Goal: Task Accomplishment & Management: Complete application form

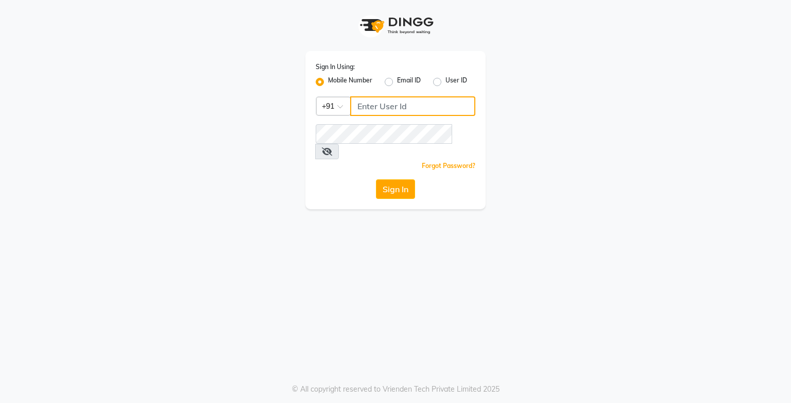
click at [389, 109] on input "Username" at bounding box center [412, 106] width 125 height 20
type input "9919507647"
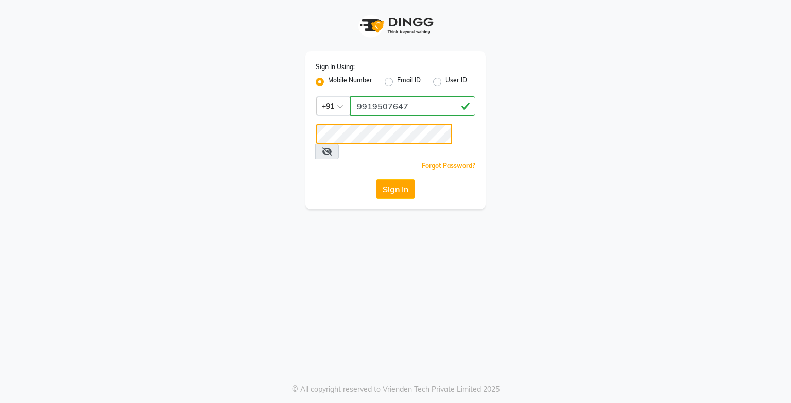
click at [376, 179] on button "Sign In" at bounding box center [395, 189] width 39 height 20
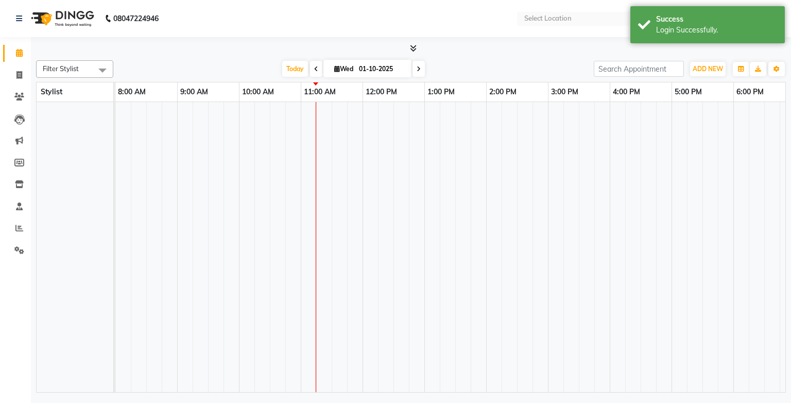
select select "en"
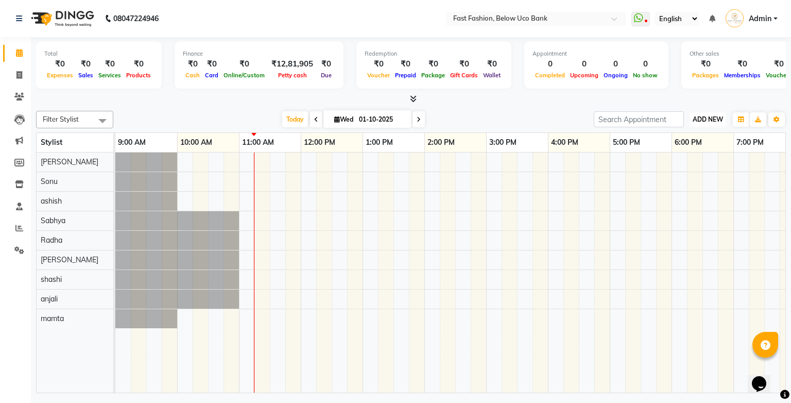
click at [696, 115] on span "ADD NEW" at bounding box center [707, 119] width 30 height 8
click at [674, 149] on link "Add Invoice" at bounding box center [684, 151] width 81 height 13
select select "service"
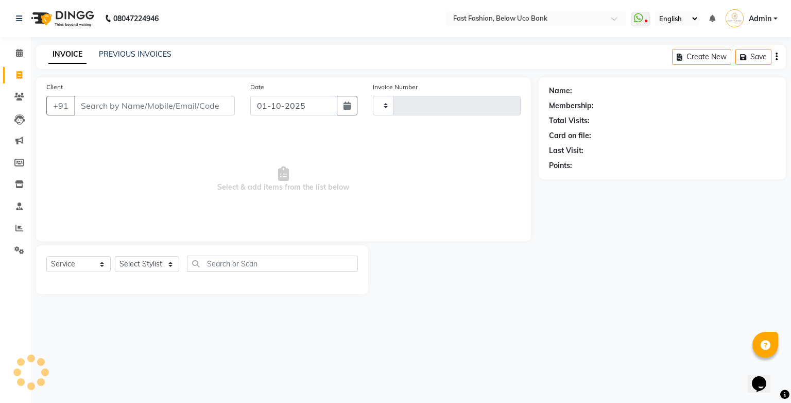
type input "1258"
select select "4228"
click at [181, 105] on input "Client" at bounding box center [154, 106] width 161 height 20
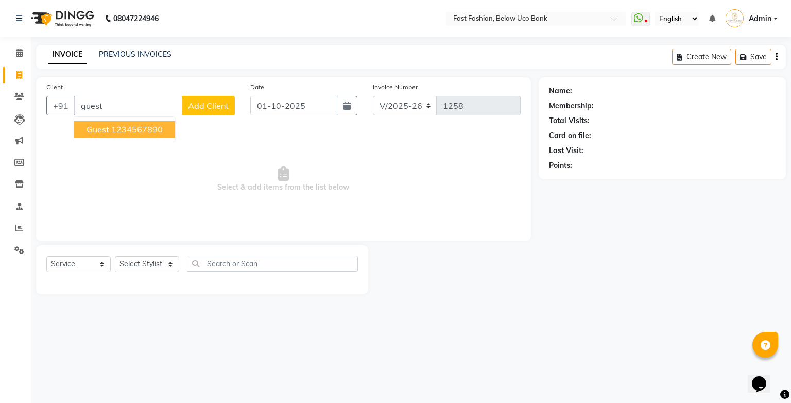
click at [147, 129] on ngb-highlight "1234567890" at bounding box center [136, 129] width 51 height 10
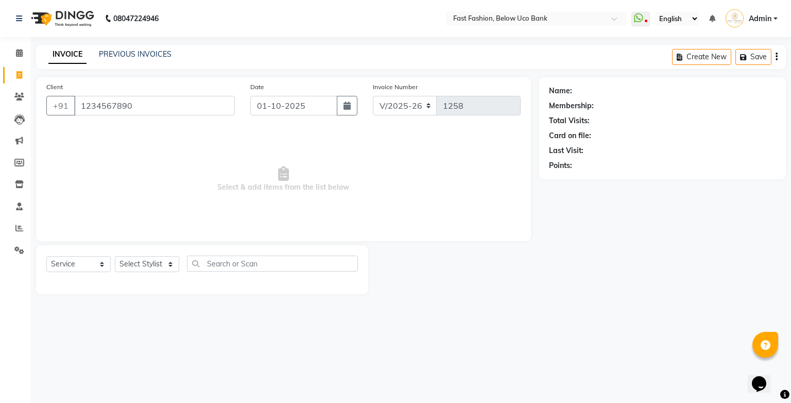
type input "1234567890"
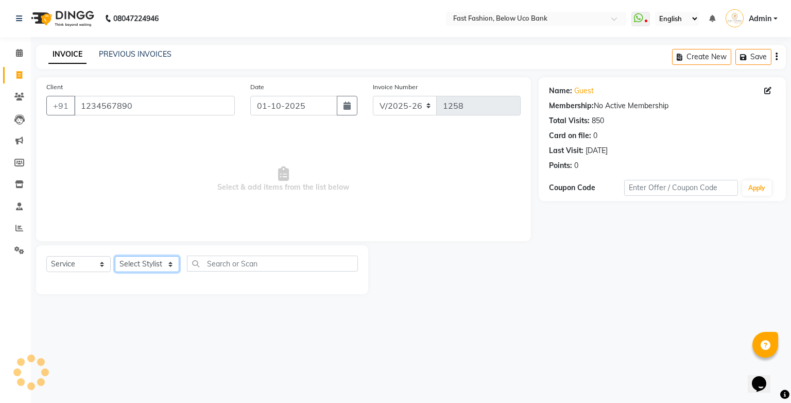
click at [158, 267] on select "Select Stylist ali anjali ashish golu mamta [PERSON_NAME] [PERSON_NAME] [PERSON…" at bounding box center [147, 264] width 64 height 16
select select "22047"
click at [115, 256] on select "Select Stylist ali anjali ashish golu mamta [PERSON_NAME] [PERSON_NAME] [PERSON…" at bounding box center [147, 264] width 64 height 16
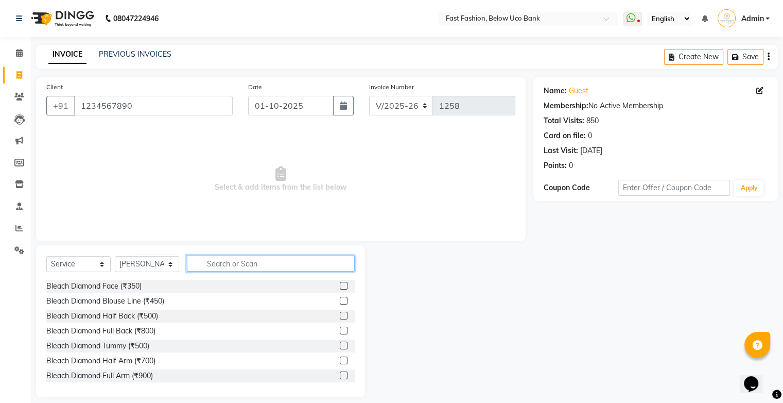
click at [236, 268] on input "text" at bounding box center [271, 263] width 168 height 16
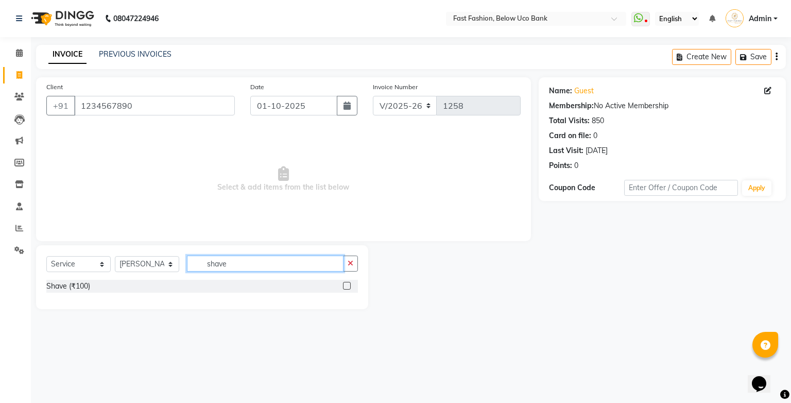
type input "shave"
click at [347, 283] on label at bounding box center [347, 286] width 8 height 8
click at [347, 283] on input "checkbox" at bounding box center [346, 286] width 7 height 7
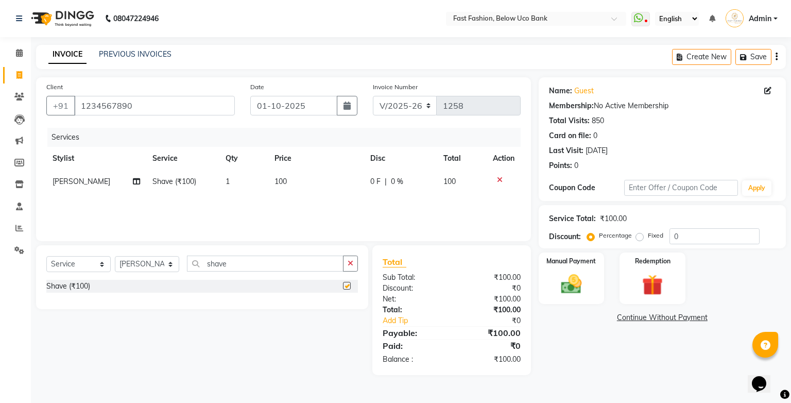
checkbox input "false"
click at [579, 274] on img at bounding box center [570, 284] width 35 height 25
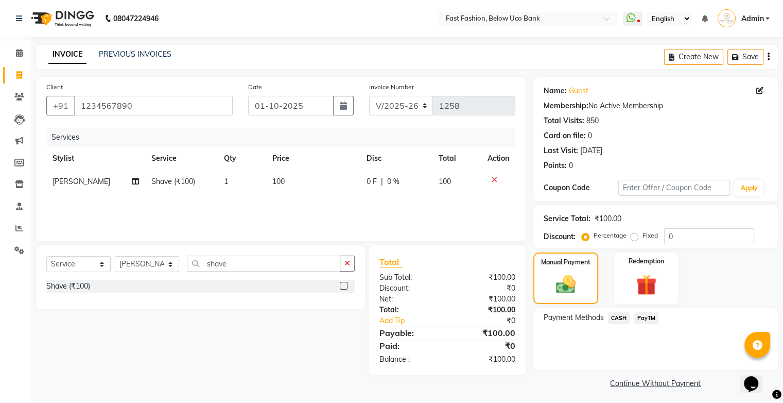
click at [616, 315] on span "CASH" at bounding box center [619, 318] width 22 height 12
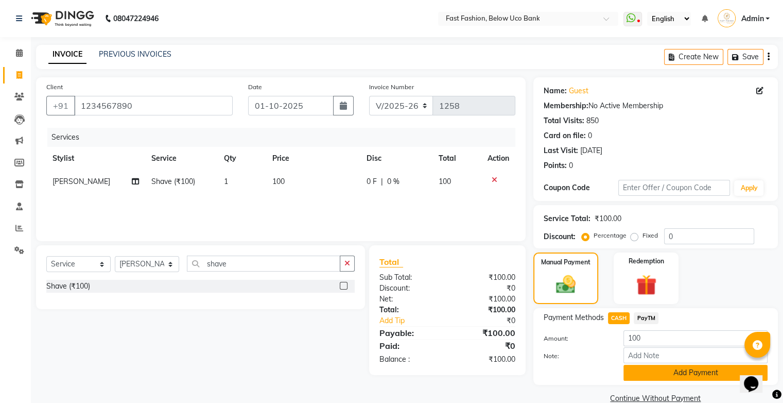
click at [651, 369] on button "Add Payment" at bounding box center [695, 372] width 144 height 16
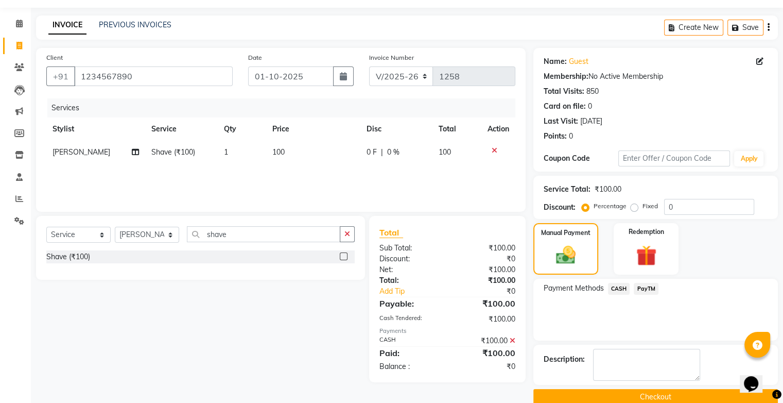
scroll to position [45, 0]
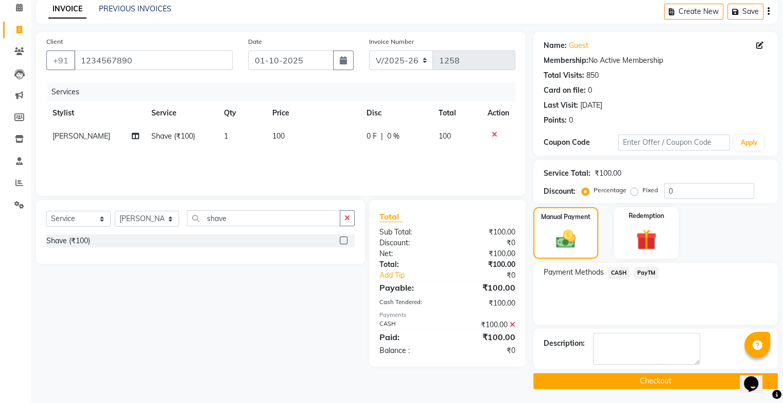
click at [638, 377] on button "Checkout" at bounding box center [655, 381] width 245 height 16
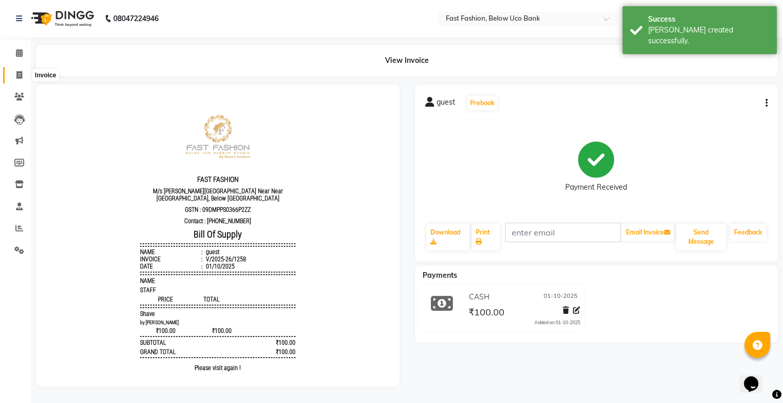
click at [18, 74] on icon at bounding box center [19, 75] width 6 height 8
select select "service"
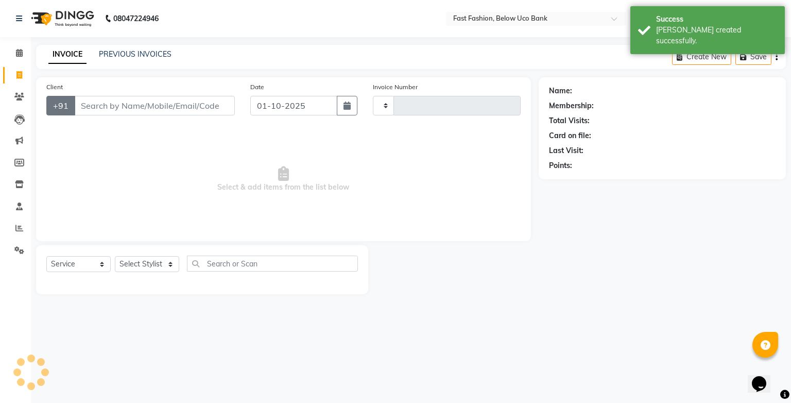
type input "1259"
select select "4228"
click at [101, 109] on input "Client" at bounding box center [154, 106] width 161 height 20
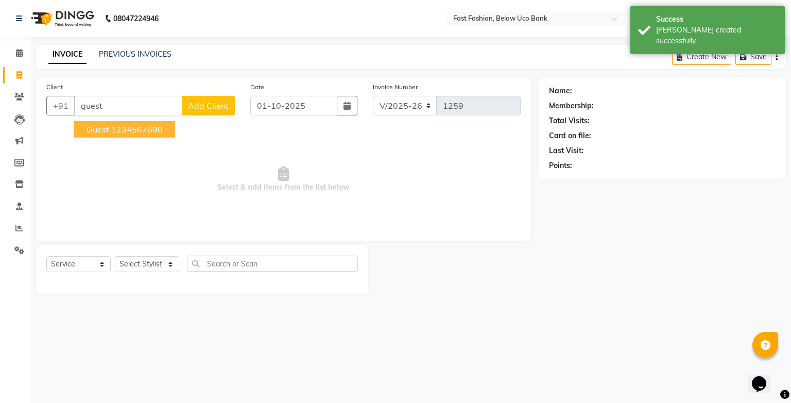
click at [100, 125] on span "guest" at bounding box center [97, 129] width 23 height 10
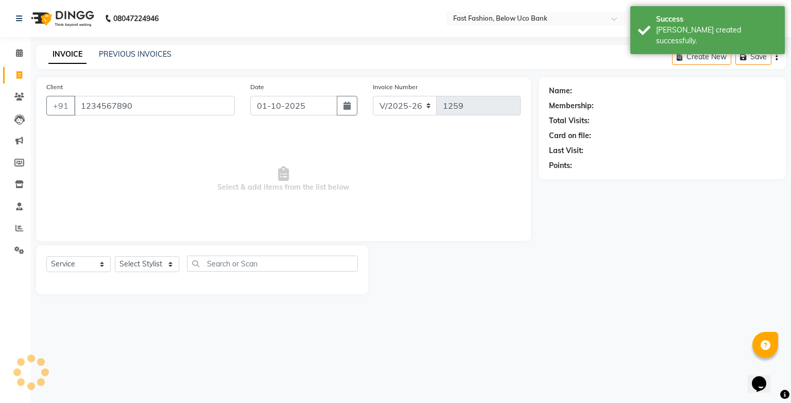
type input "1234567890"
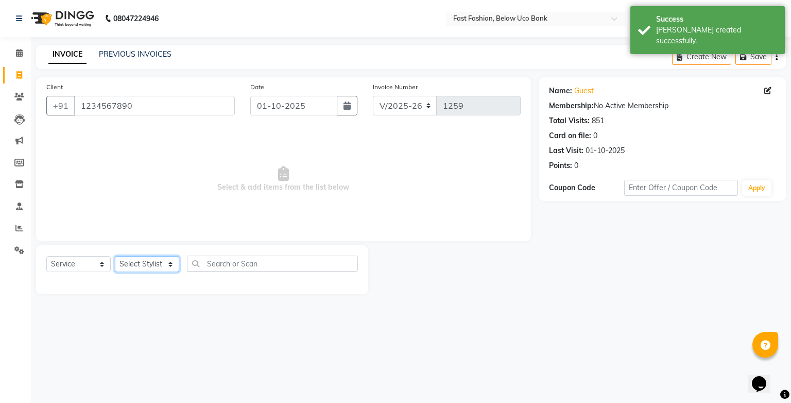
click at [159, 265] on select "Select Stylist ali anjali ashish golu mamta [PERSON_NAME] [PERSON_NAME] [PERSON…" at bounding box center [147, 264] width 64 height 16
select select "22049"
click at [115, 256] on select "Select Stylist ali anjali ashish golu mamta [PERSON_NAME] [PERSON_NAME] [PERSON…" at bounding box center [147, 264] width 64 height 16
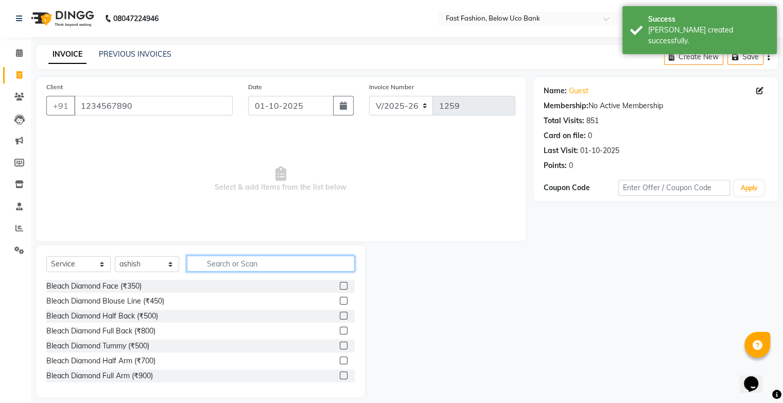
click at [253, 261] on input "text" at bounding box center [271, 263] width 168 height 16
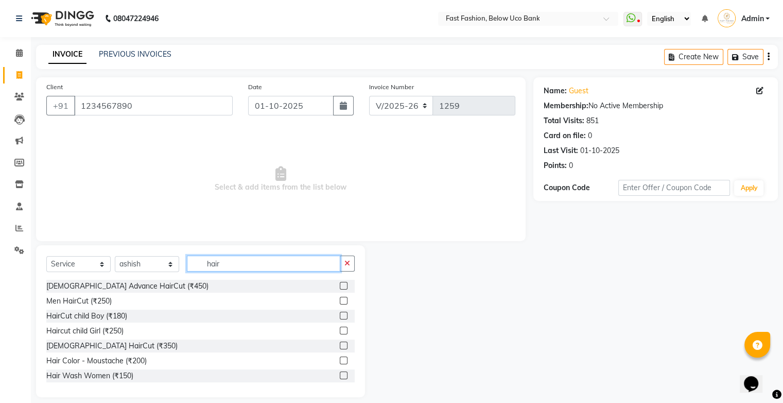
type input "hair"
click at [340, 317] on label at bounding box center [344, 315] width 8 height 8
click at [340, 317] on input "checkbox" at bounding box center [343, 315] width 7 height 7
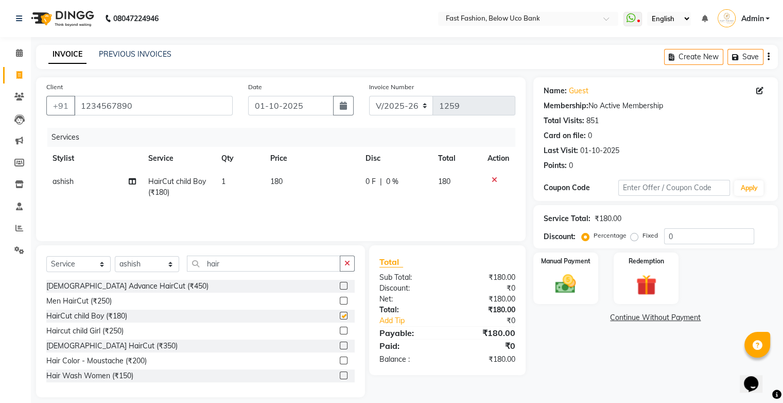
checkbox input "false"
click at [340, 346] on label at bounding box center [344, 345] width 8 height 8
click at [340, 346] on input "checkbox" at bounding box center [343, 345] width 7 height 7
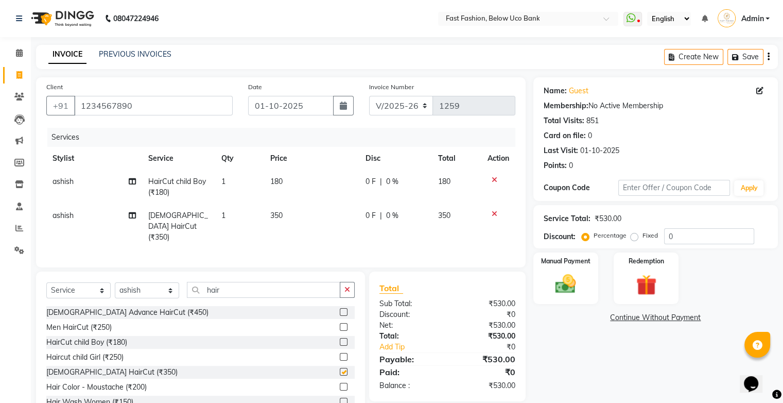
checkbox input "false"
click at [642, 236] on label "Fixed" at bounding box center [649, 235] width 15 height 9
click at [634, 236] on input "Fixed" at bounding box center [636, 235] width 7 height 7
radio input "true"
click at [692, 232] on input "0" at bounding box center [709, 236] width 90 height 16
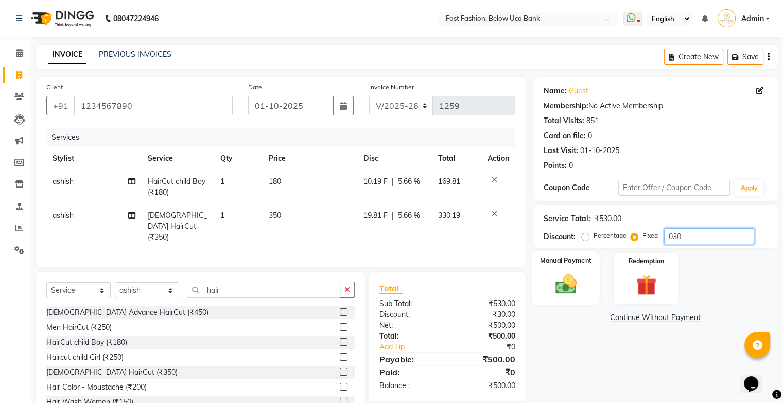
type input "030"
click at [560, 276] on img at bounding box center [565, 284] width 34 height 25
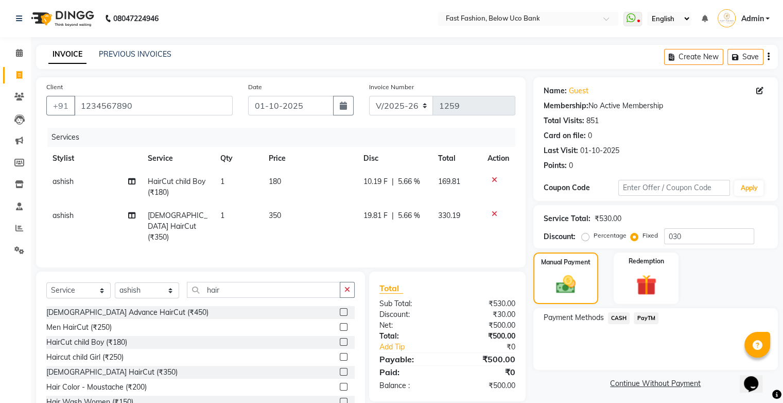
click at [646, 312] on span "PayTM" at bounding box center [646, 318] width 25 height 12
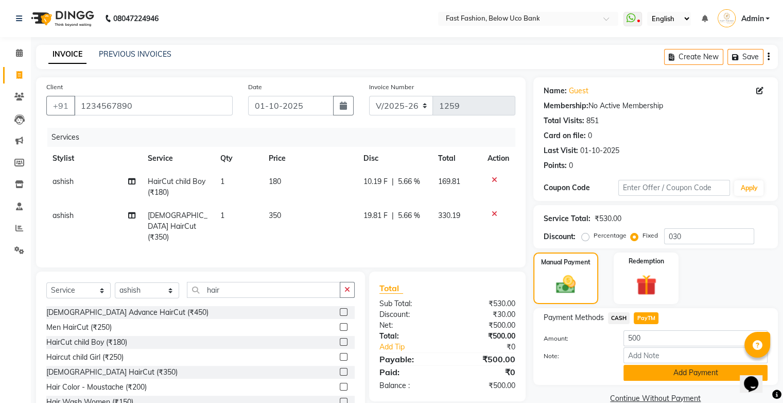
click at [664, 376] on button "Add Payment" at bounding box center [695, 372] width 144 height 16
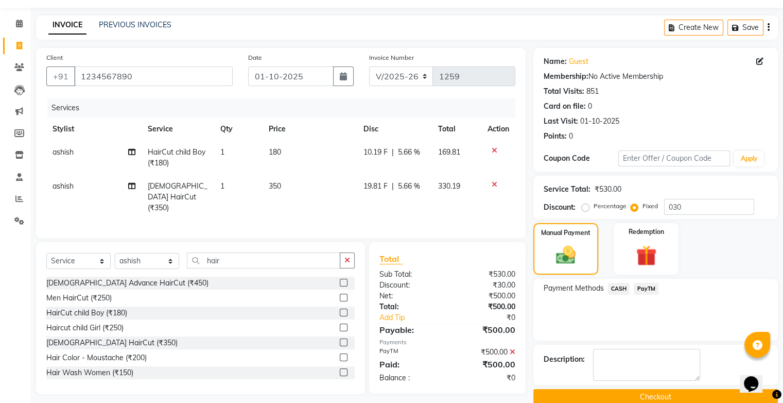
scroll to position [45, 0]
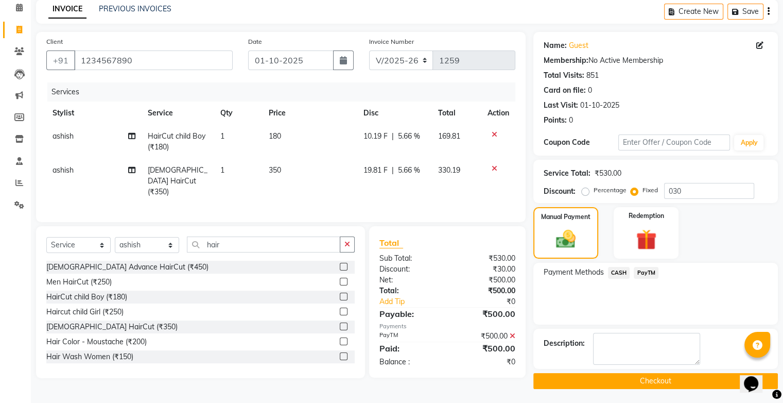
drag, startPoint x: 661, startPoint y: 380, endPoint x: 669, endPoint y: 284, distance: 96.7
click at [661, 379] on button "Checkout" at bounding box center [655, 381] width 245 height 16
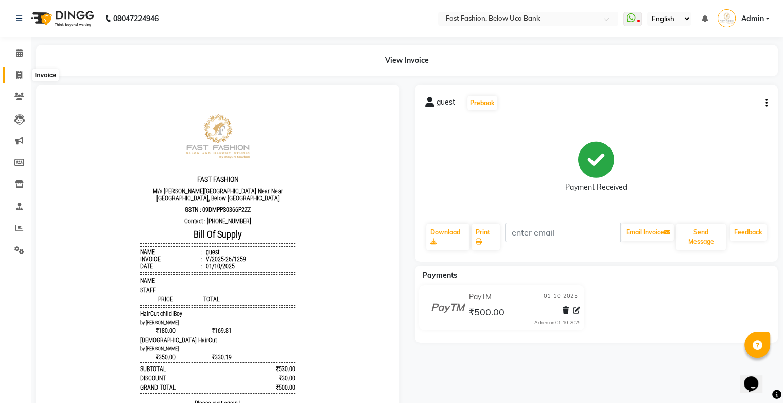
click at [21, 73] on icon at bounding box center [19, 75] width 6 height 8
select select "4228"
select select "service"
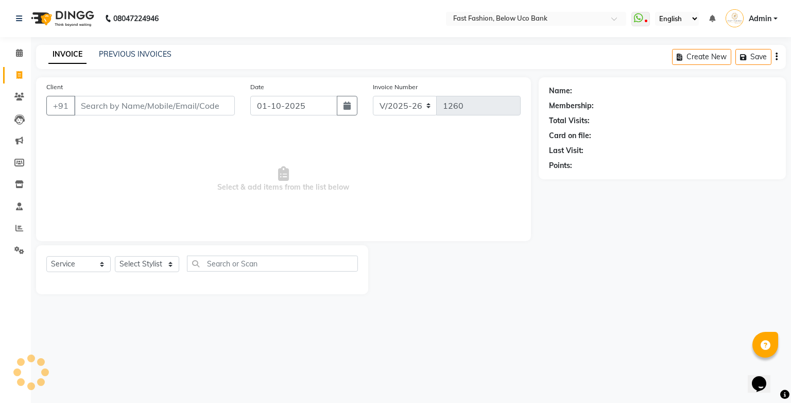
click at [96, 106] on input "Client" at bounding box center [154, 106] width 161 height 20
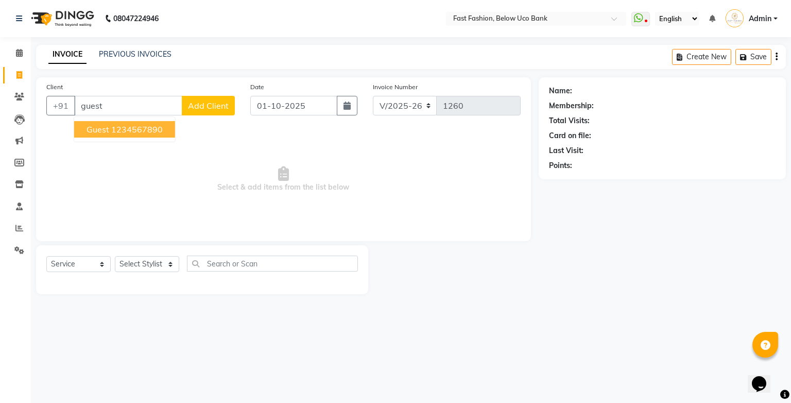
click at [105, 128] on span "guest" at bounding box center [97, 129] width 23 height 10
type input "1234567890"
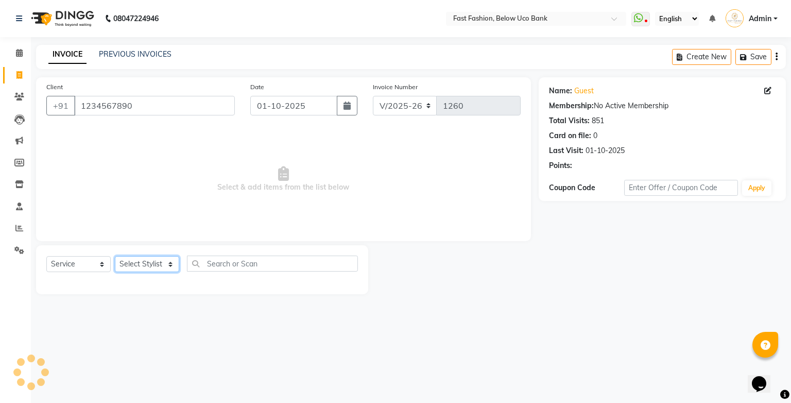
click at [149, 267] on select "Select Stylist ali anjali ashish golu mamta [PERSON_NAME] [PERSON_NAME] [PERSON…" at bounding box center [147, 264] width 64 height 16
select select "22047"
click at [115, 256] on select "Select Stylist ali anjali ashish golu mamta [PERSON_NAME] [PERSON_NAME] [PERSON…" at bounding box center [147, 264] width 64 height 16
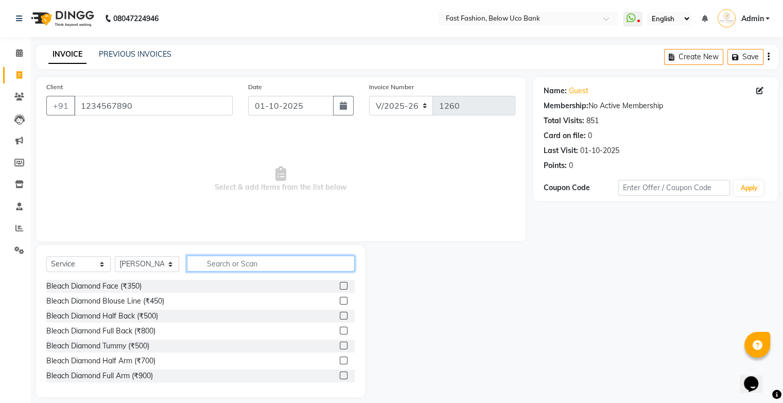
click at [215, 269] on input "text" at bounding box center [271, 263] width 168 height 16
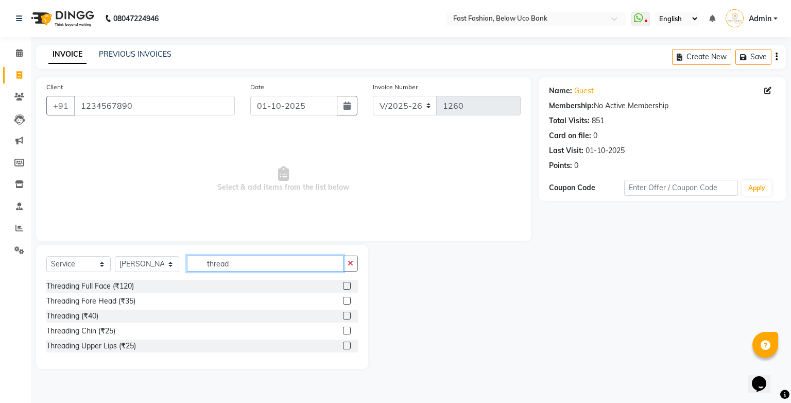
type input "thread"
click at [346, 318] on label at bounding box center [347, 315] width 8 height 8
click at [346, 318] on input "checkbox" at bounding box center [346, 315] width 7 height 7
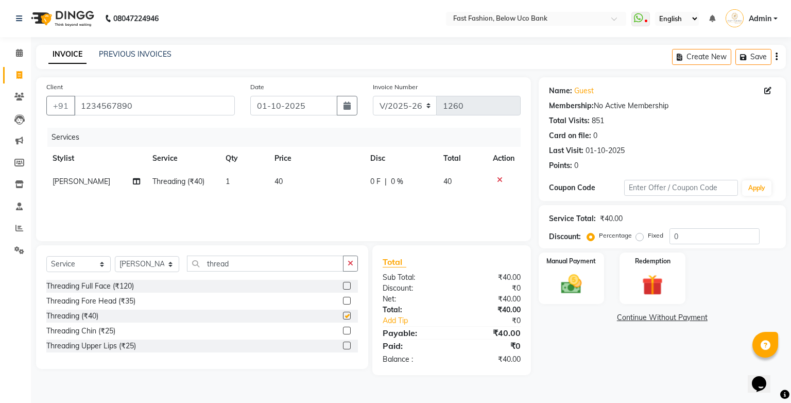
checkbox input "false"
click at [572, 275] on img at bounding box center [570, 284] width 35 height 25
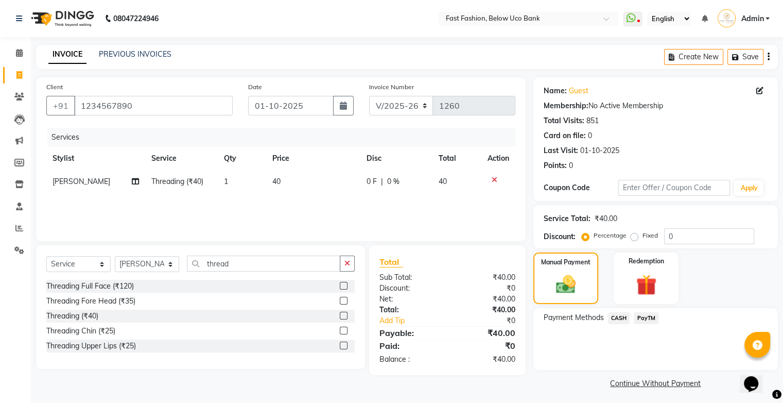
click at [646, 314] on span "PayTM" at bounding box center [646, 318] width 25 height 12
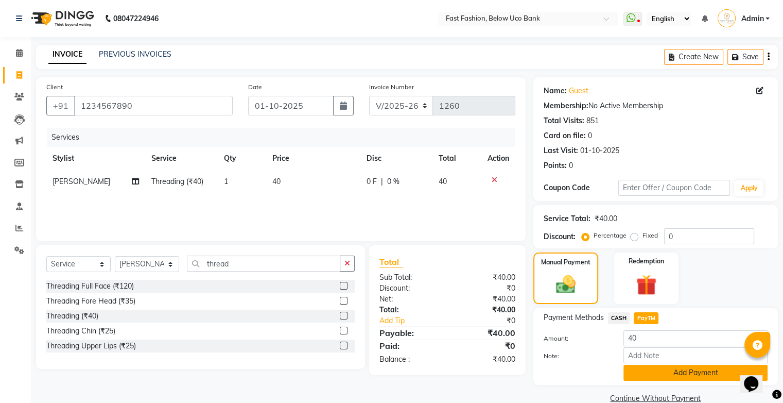
click at [680, 369] on button "Add Payment" at bounding box center [695, 372] width 144 height 16
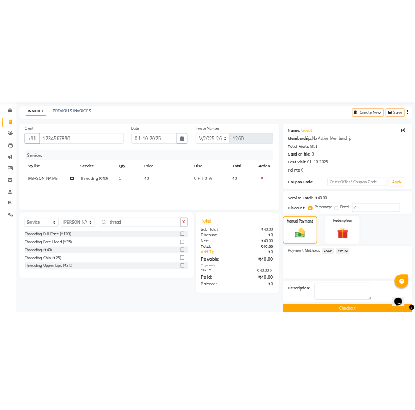
scroll to position [45, 0]
